Goal: Check status: Check status

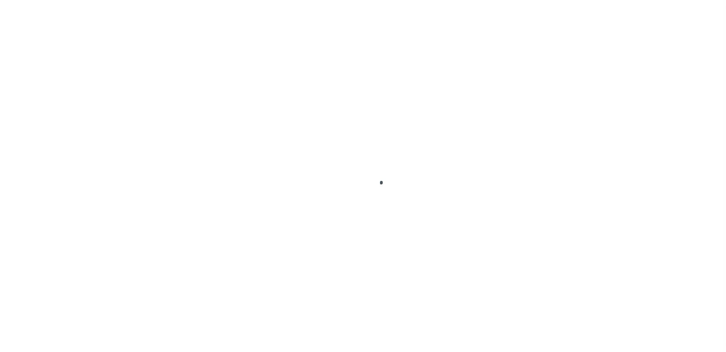
scroll to position [21, 0]
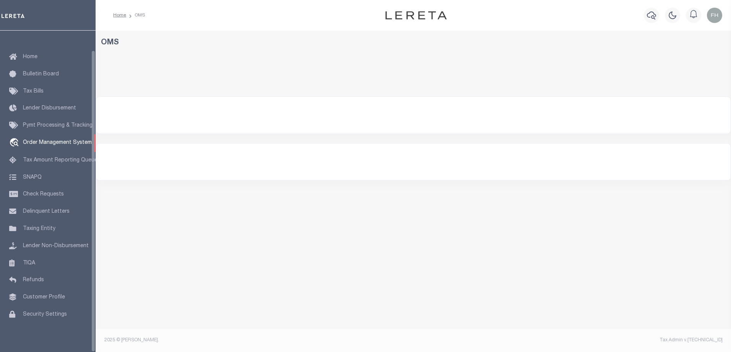
select select "200"
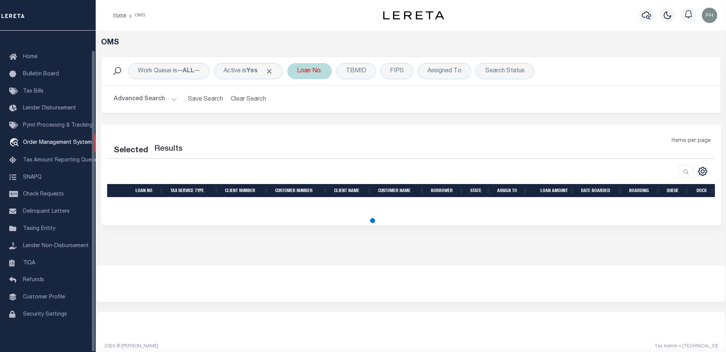
select select "200"
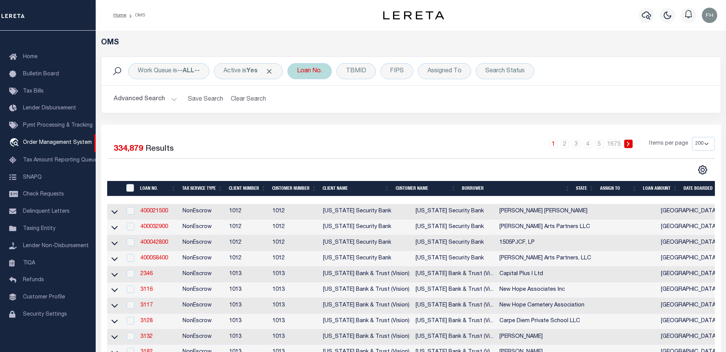
click at [326, 70] on div "Loan No." at bounding box center [309, 71] width 44 height 16
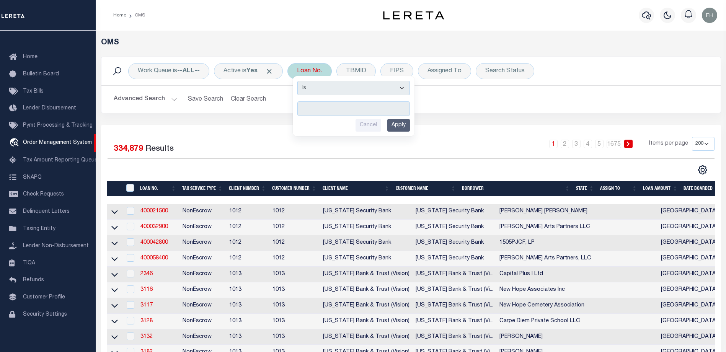
click at [345, 107] on input "text" at bounding box center [353, 108] width 112 height 15
type input "1735398"
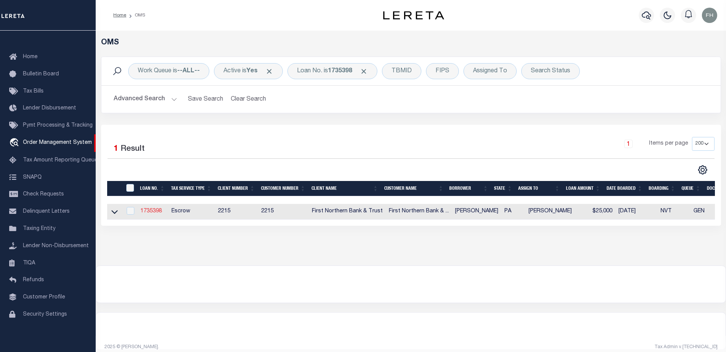
click at [153, 211] on link "1735398" at bounding box center [150, 210] width 21 height 5
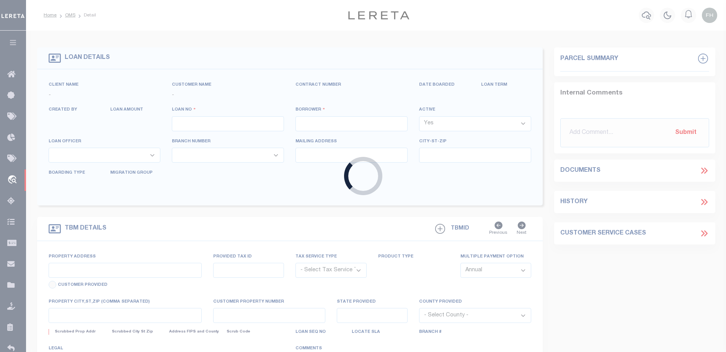
type input "1735398"
type input "[PERSON_NAME]"
select select
select select "Escrow"
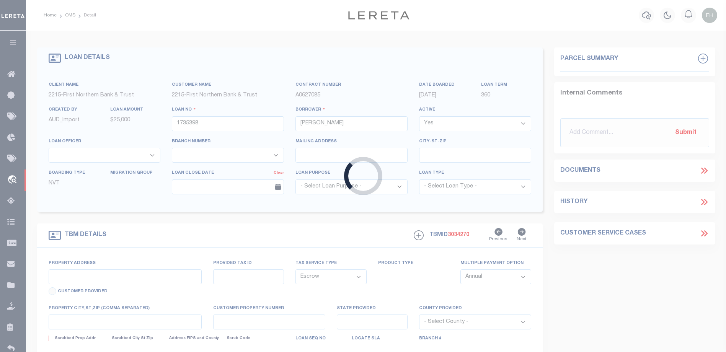
type input "[STREET_ADDRESS]"
type input "34-E9 27 66"
select select
type input "[GEOGRAPHIC_DATA] PA 18013"
type input "PA"
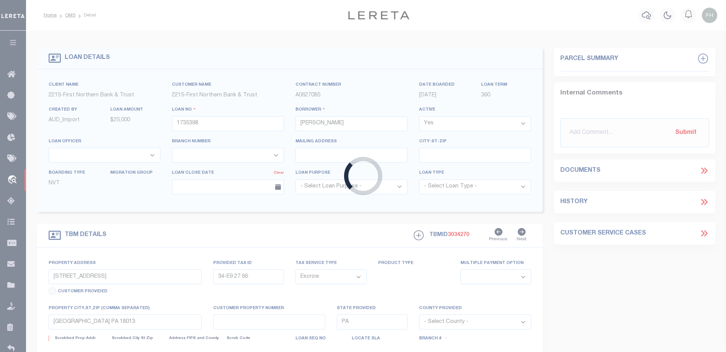
select select
type textarea "Liability subject to parcel provided"
